Goal: Task Accomplishment & Management: Complete application form

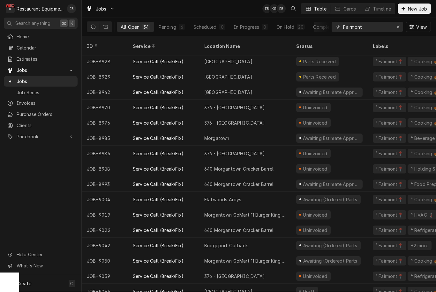
scroll to position [278, 0]
click at [415, 9] on span "New Job" at bounding box center [418, 9] width 22 height 7
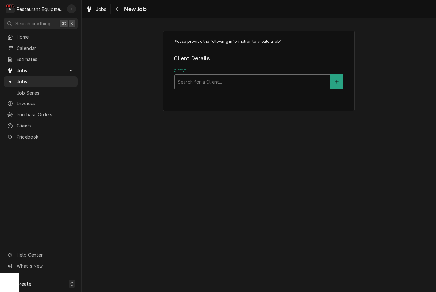
click at [269, 80] on div "Client" at bounding box center [252, 81] width 149 height 11
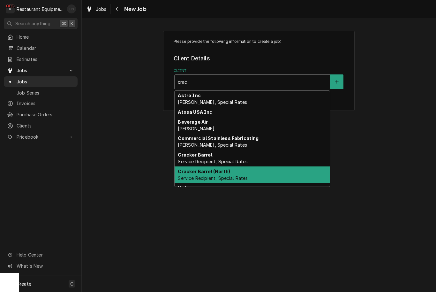
click at [233, 175] on span "Service Recipient, Special Rates" at bounding box center [213, 177] width 70 height 5
type input "crac"
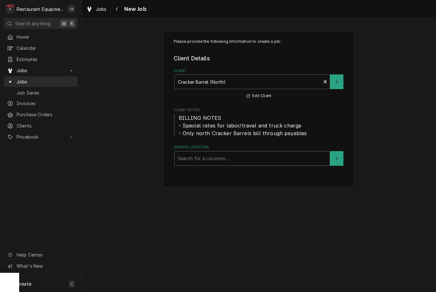
click at [234, 159] on div "Service Location" at bounding box center [252, 158] width 149 height 11
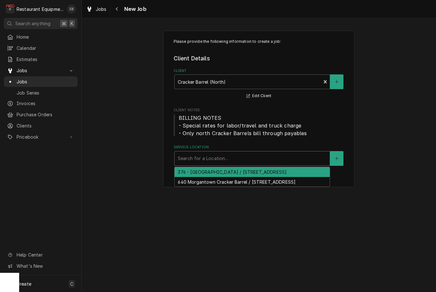
click at [233, 173] on div "376 - Fairmont / 2206 Pleasant Valley Rd, Pleasant Valley, WV 26554" at bounding box center [252, 172] width 155 height 10
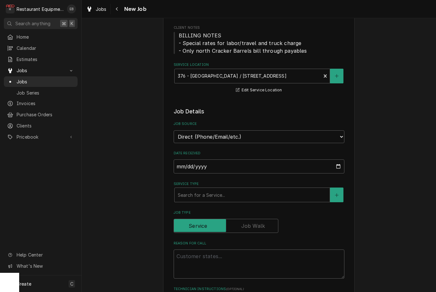
scroll to position [118, 0]
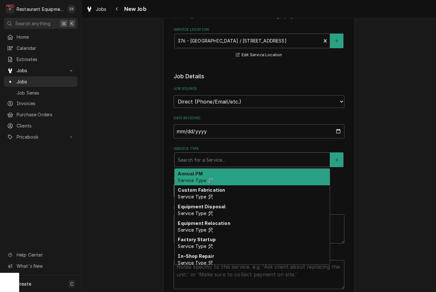
click at [235, 158] on div "Service Type" at bounding box center [252, 159] width 149 height 11
type textarea "x"
type input "b"
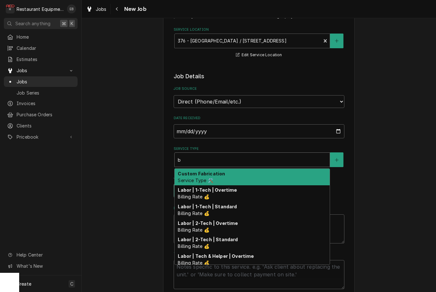
type textarea "x"
type input "br"
type textarea "x"
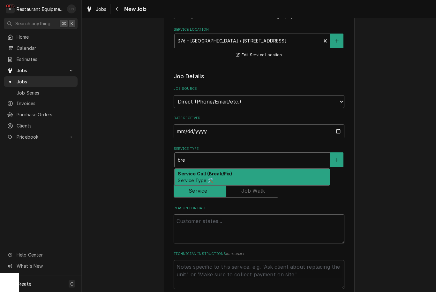
click at [231, 172] on strong "Service Call (Break/Fix)" at bounding box center [205, 173] width 54 height 5
type input "bre"
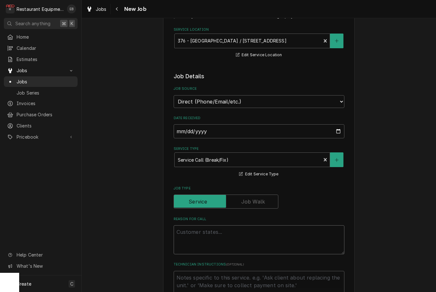
click at [199, 225] on textarea "Reason For Call" at bounding box center [259, 239] width 171 height 29
click at [185, 232] on textarea "Reason For Call" at bounding box center [259, 239] width 171 height 29
paste textarea ""GRILL LINE / KITCHEN EQUIPMENT / GRILL / NOT HEATING / on grill 1, the pancake…"
type textarea "x"
type textarea ""GRILL LINE / KITCHEN EQUIPMENT / GRILL / NOT HEATING / on grill 1, the pancake…"
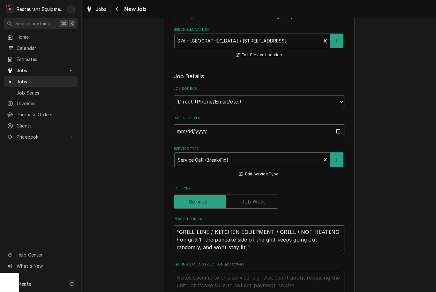
type textarea "x"
type textarea ""GRILL LINE / KITCHEN EQUIPMENT / GRILL / NOT HEATING / on grill 1, the pancake…"
type textarea "x"
type textarea ""GRILL LINE / KITCHEN EQUIPMENT / GRILL / NOT HEATING / on grill 1, the pancake…"
type textarea "x"
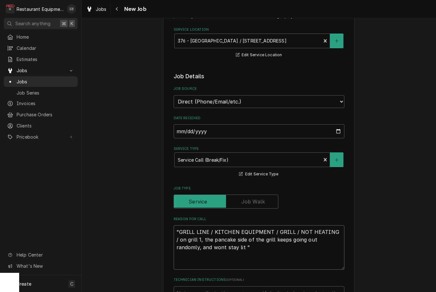
type textarea "T "GRILL LINE / KITCHEN EQUIPMENT / GRILL / NOT HEATING / on grill 1, the panca…"
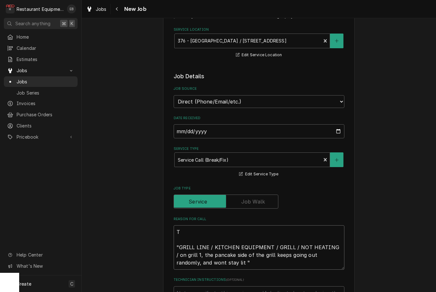
type textarea "x"
type textarea "TN "GRILL LINE / KITCHEN EQUIPMENT / GRILL / NOT HEATING / on grill 1, the panc…"
type textarea "x"
type textarea "TN# "GRILL LINE / KITCHEN EQUIPMENT / GRILL / NOT HEATING / on grill 1, the pan…"
click at [201, 230] on textarea "TN# "GRILL LINE / KITCHEN EQUIPMENT / GRILL / NOT HEATING / on grill 1, the pan…" at bounding box center [259, 247] width 171 height 44
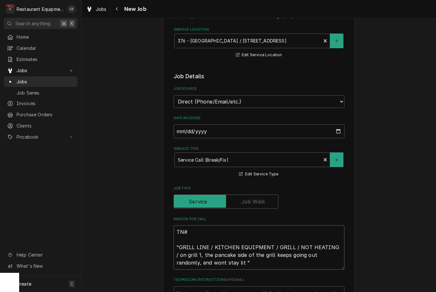
click at [209, 232] on textarea "TN# "GRILL LINE / KITCHEN EQUIPMENT / GRILL / NOT HEATING / on grill 1, the pan…" at bounding box center [259, 247] width 171 height 44
click at [211, 233] on textarea "TN# "GRILL LINE / KITCHEN EQUIPMENT / GRILL / NOT HEATING / on grill 1, the pan…" at bounding box center [259, 247] width 171 height 44
click at [211, 231] on textarea "TN# "GRILL LINE / KITCHEN EQUIPMENT / GRILL / NOT HEATING / on grill 1, the pan…" at bounding box center [259, 247] width 171 height 44
click at [207, 232] on textarea "TN# "GRILL LINE / KITCHEN EQUIPMENT / GRILL / NOT HEATING / on grill 1, the pan…" at bounding box center [259, 247] width 171 height 44
click at [210, 228] on textarea "TN# "GRILL LINE / KITCHEN EQUIPMENT / GRILL / NOT HEATING / on grill 1, the pan…" at bounding box center [259, 247] width 171 height 44
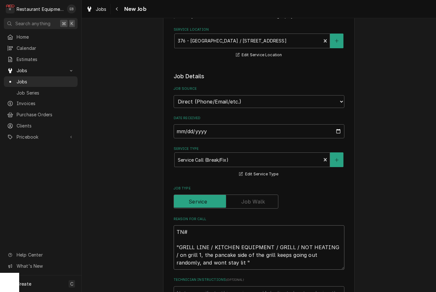
click at [205, 228] on textarea "TN# "GRILL LINE / KITCHEN EQUIPMENT / GRILL / NOT HEATING / on grill 1, the pan…" at bounding box center [259, 247] width 171 height 44
paste textarea "327219886"
type textarea "x"
type textarea "TN#327219886 "GRILL LINE / KITCHEN EQUIPMENT / GRILL / NOT HEATING / on grill 1…"
type textarea "x"
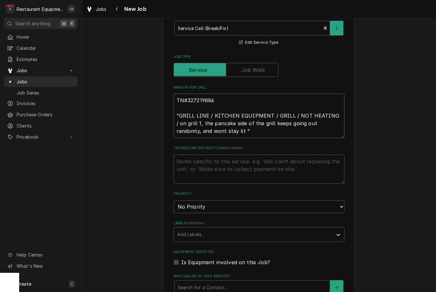
scroll to position [268, 0]
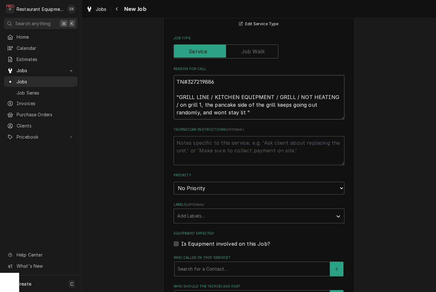
type textarea "TN#327219886 "GRILL LINE / KITCHEN EQUIPMENT / GRILL / NOT HEATING / on grill 1…"
select select "1"
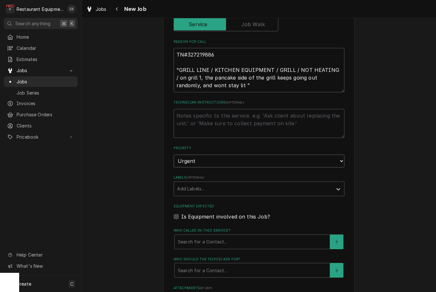
scroll to position [295, 0]
click at [239, 182] on div "Labels" at bounding box center [253, 187] width 152 height 11
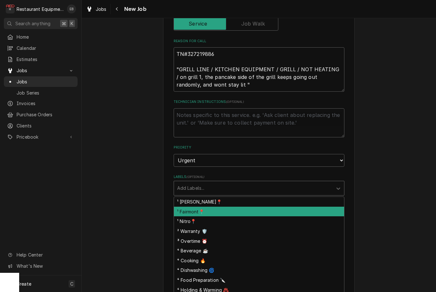
click at [228, 207] on div "¹ Fairmont📍" at bounding box center [259, 212] width 170 height 10
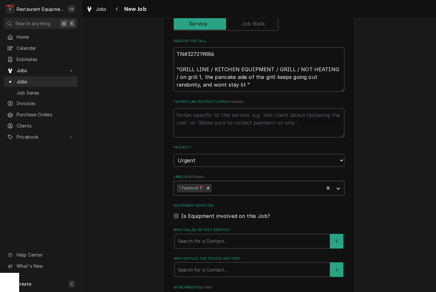
click at [239, 182] on div "Labels" at bounding box center [267, 187] width 108 height 11
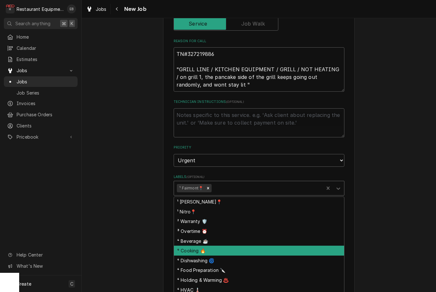
click at [234, 246] on div "⁴ Cooking 🔥" at bounding box center [259, 251] width 170 height 10
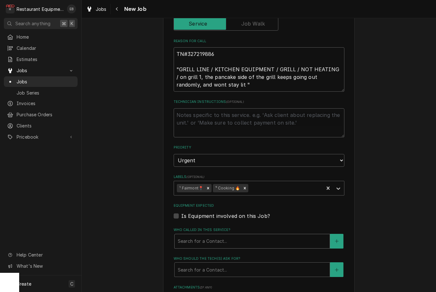
click at [243, 235] on div "Who called in this service?" at bounding box center [252, 240] width 149 height 11
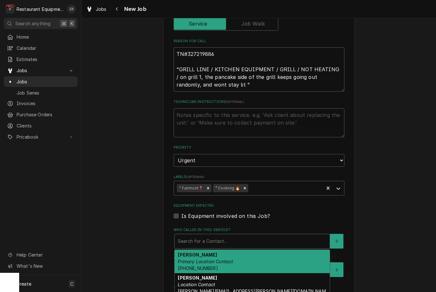
click at [225, 250] on div "Christy Primary Location Contact (304) 363-2884" at bounding box center [252, 261] width 155 height 23
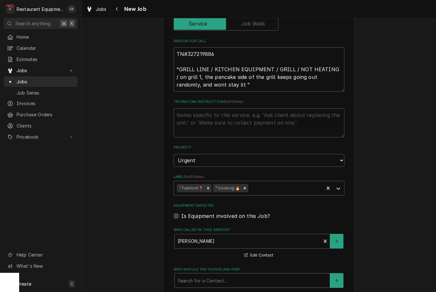
click at [234, 273] on div "Search for a Contact..." at bounding box center [252, 280] width 156 height 15
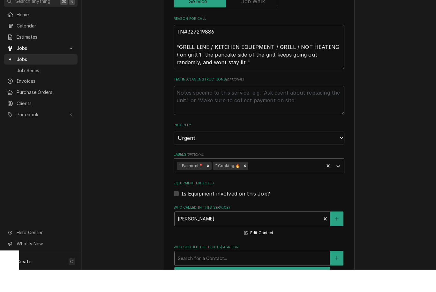
type textarea "x"
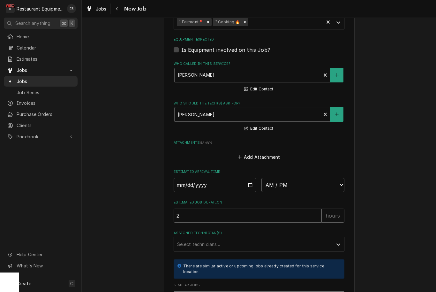
scroll to position [464, 0]
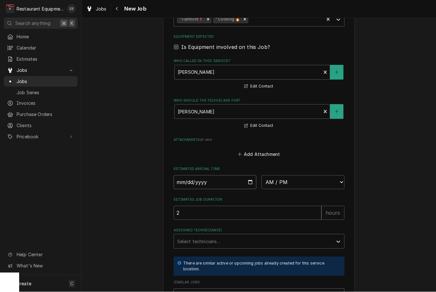
type input "2025-09-29"
click at [227, 175] on input "2025-09-29" at bounding box center [215, 182] width 83 height 14
type textarea "x"
select select "19:30:00"
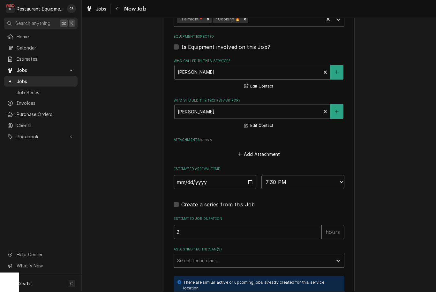
type textarea "x"
click at [234, 268] on div "Select technicians..." at bounding box center [259, 260] width 171 height 15
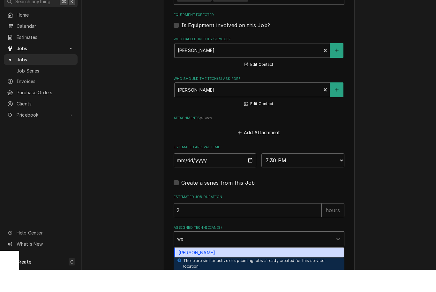
scroll to position [0, 0]
click at [225, 270] on div "Wesley Fisher" at bounding box center [259, 275] width 170 height 10
type input "wes"
type textarea "x"
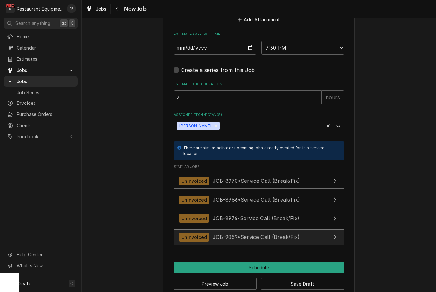
scroll to position [604, 0]
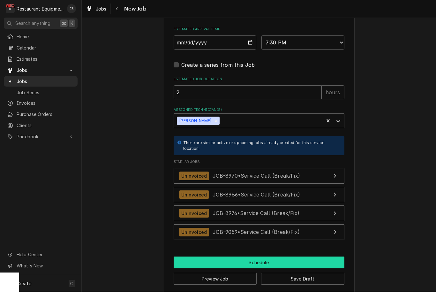
click at [265, 257] on button "Schedule" at bounding box center [259, 263] width 171 height 12
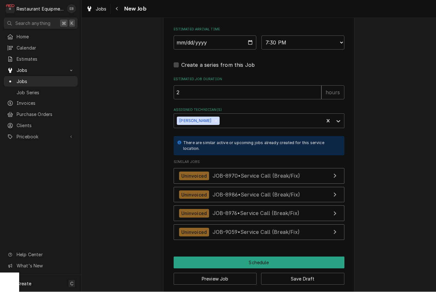
scroll to position [599, 0]
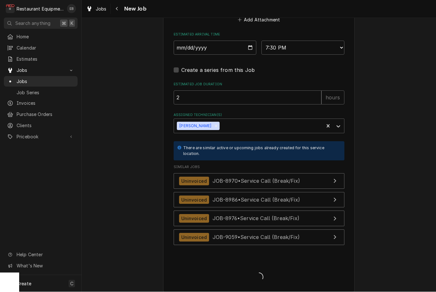
type textarea "x"
